Goal: Transaction & Acquisition: Purchase product/service

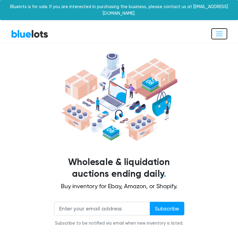
click at [218, 30] on span "Toggle navigation" at bounding box center [219, 34] width 8 height 8
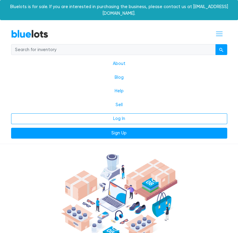
click at [58, 44] on input "search" at bounding box center [113, 49] width 204 height 11
click at [48, 46] on input "search" at bounding box center [113, 49] width 204 height 11
type input "mens clothing"
click at [215, 44] on button "submit" at bounding box center [221, 49] width 12 height 11
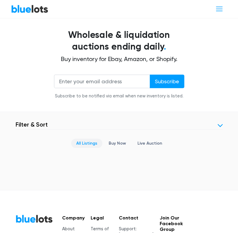
scroll to position [117, 0]
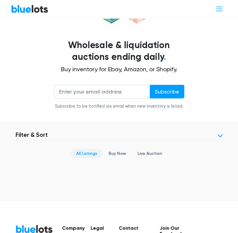
click at [86, 149] on link "All Listings" at bounding box center [86, 153] width 31 height 9
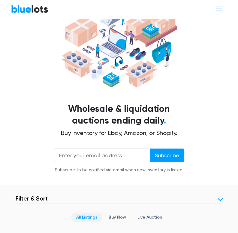
scroll to position [60, 0]
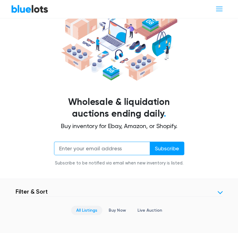
click at [103, 141] on input "email" at bounding box center [102, 148] width 96 height 14
type input "[EMAIL_ADDRESS][DOMAIN_NAME]"
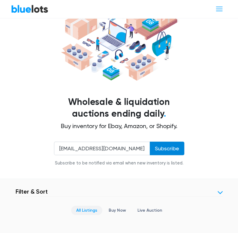
click at [163, 142] on input "Subscribe" at bounding box center [167, 148] width 35 height 14
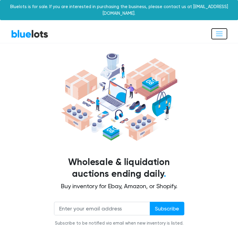
click at [219, 30] on span "Toggle navigation" at bounding box center [219, 34] width 8 height 8
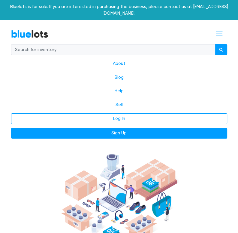
click at [66, 164] on img at bounding box center [119, 197] width 120 height 92
click at [202, 165] on div at bounding box center [119, 197] width 207 height 92
click at [220, 30] on span "Toggle navigation" at bounding box center [219, 34] width 8 height 8
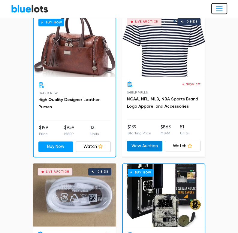
scroll to position [390, 0]
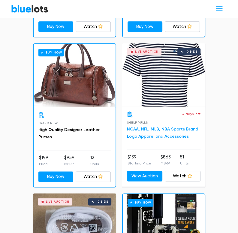
click at [148, 126] on link "NCAA, NFL, MLB, NBA Sports Brand Logo Apparel and Accessories" at bounding box center [162, 132] width 71 height 12
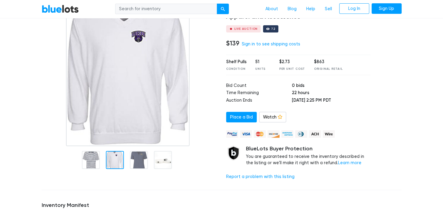
scroll to position [30, 0]
